Goal: Task Accomplishment & Management: Use online tool/utility

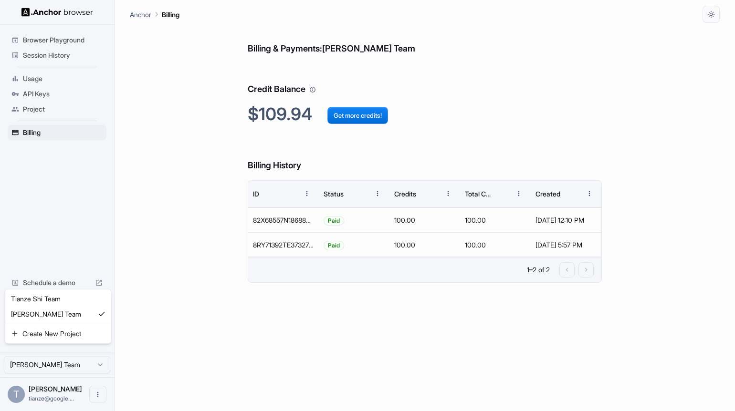
click at [52, 363] on html "Browser Playground Session History Usage API Keys Project Billing Schedule a de…" at bounding box center [367, 205] width 735 height 411
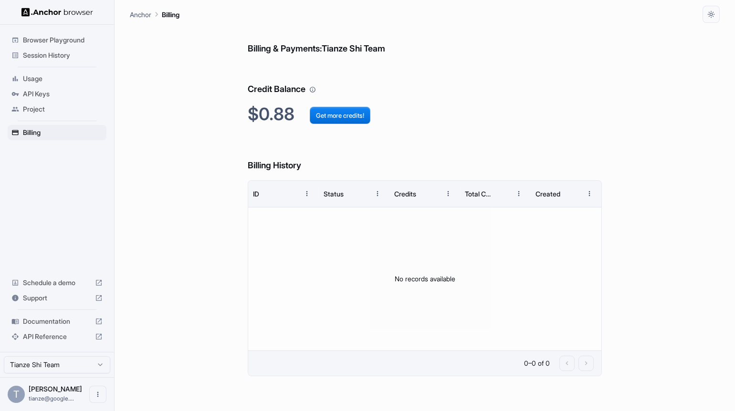
click at [54, 60] on span "Session History" at bounding box center [63, 56] width 80 height 10
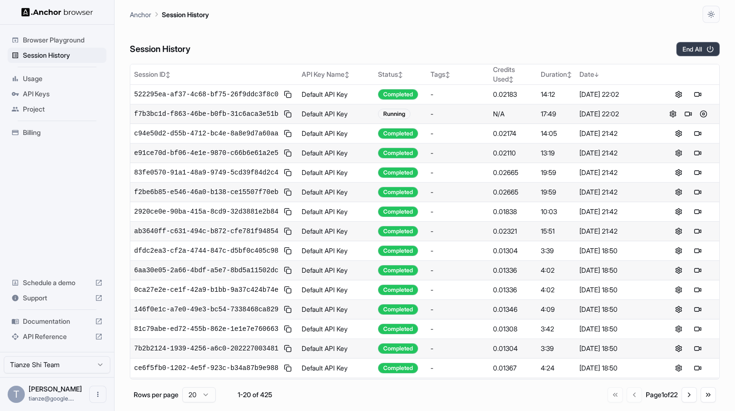
click at [692, 54] on button "End All" at bounding box center [697, 49] width 43 height 14
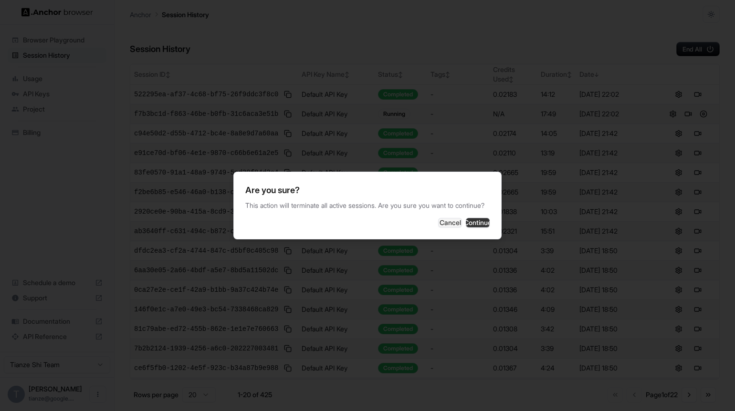
click at [490, 226] on button "Continue" at bounding box center [478, 223] width 24 height 10
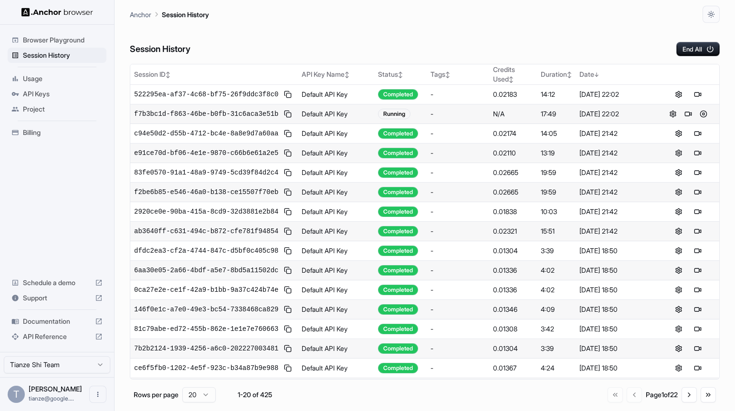
click at [38, 137] on span "Billing" at bounding box center [63, 133] width 80 height 10
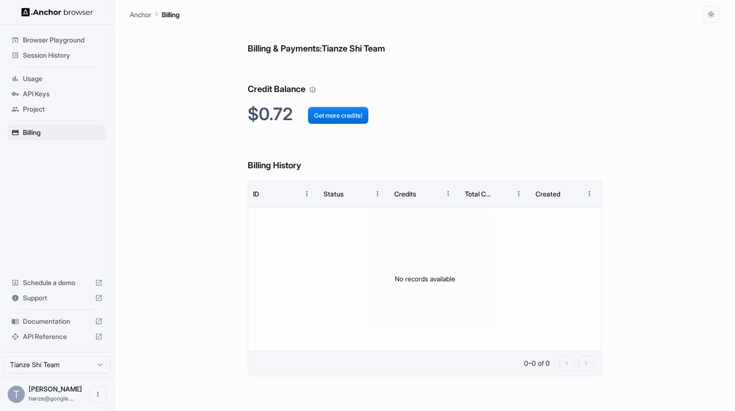
click at [47, 361] on html "Browser Playground Session History Usage API Keys Project Billing Schedule a de…" at bounding box center [367, 205] width 735 height 411
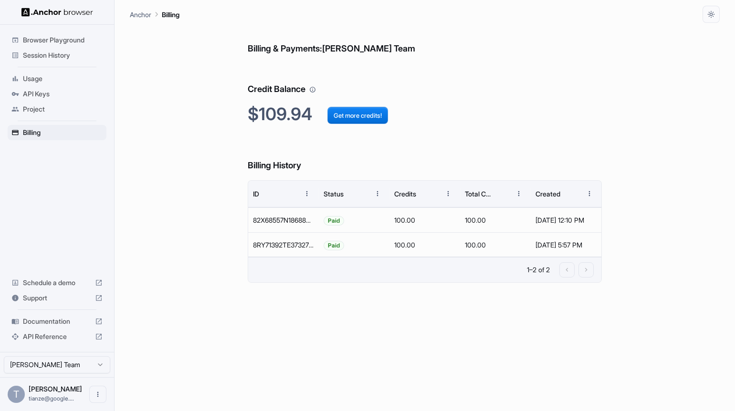
click at [54, 55] on span "Session History" at bounding box center [63, 56] width 80 height 10
